Goal: Transaction & Acquisition: Obtain resource

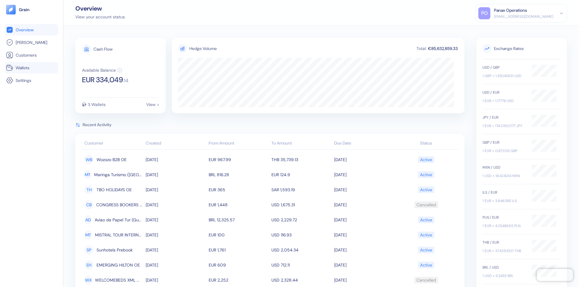
click at [31, 68] on link "Wallets" at bounding box center [31, 67] width 51 height 7
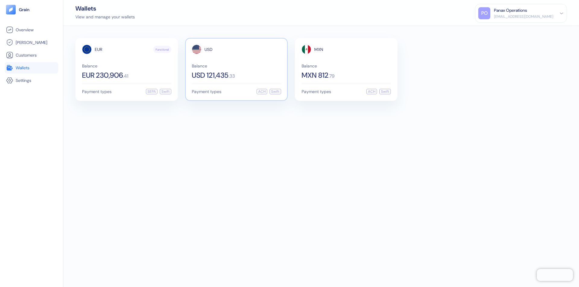
click at [208, 49] on span "USD" at bounding box center [208, 49] width 8 height 4
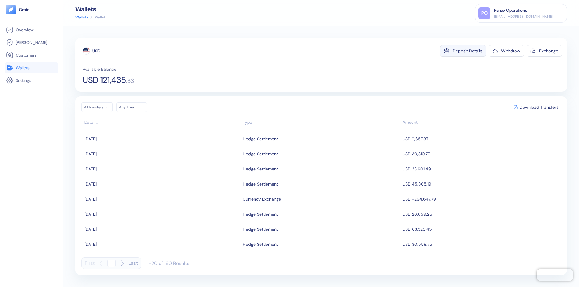
click at [467, 51] on div "Deposit Details" at bounding box center [468, 51] width 30 height 4
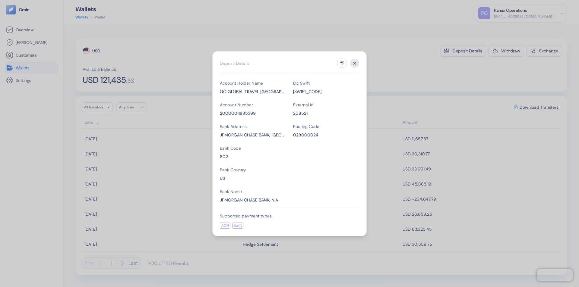
click at [342, 63] on icon "button" at bounding box center [342, 63] width 5 height 5
click at [355, 63] on icon "button" at bounding box center [355, 63] width 2 height 2
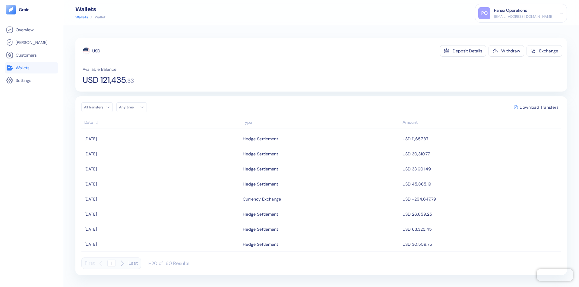
click at [133, 107] on div "Any time" at bounding box center [128, 107] width 18 height 5
click at [125, 164] on button "22" at bounding box center [125, 163] width 7 height 7
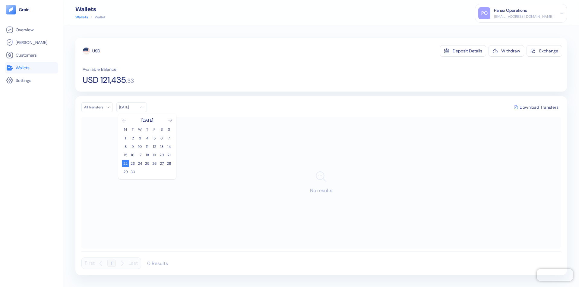
click at [124, 120] on icon "Go to previous month" at bounding box center [123, 120] width 3 height 2
click at [162, 164] on button "23" at bounding box center [161, 163] width 7 height 7
click at [96, 51] on div "USD" at bounding box center [96, 51] width 8 height 6
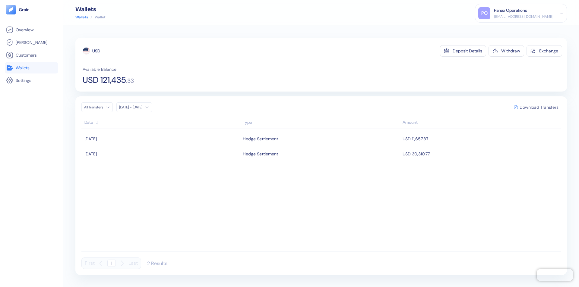
click at [539, 107] on span "Download Transfers" at bounding box center [539, 107] width 39 height 4
click at [31, 68] on link "Wallets" at bounding box center [31, 67] width 51 height 7
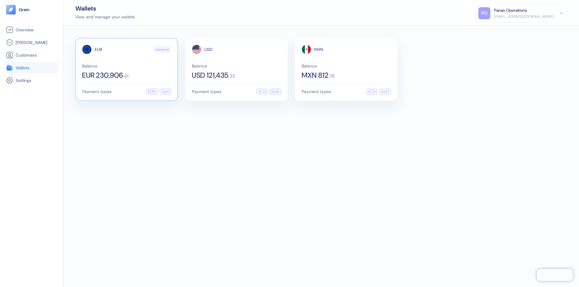
click at [98, 49] on span "EUR" at bounding box center [99, 49] width 8 height 4
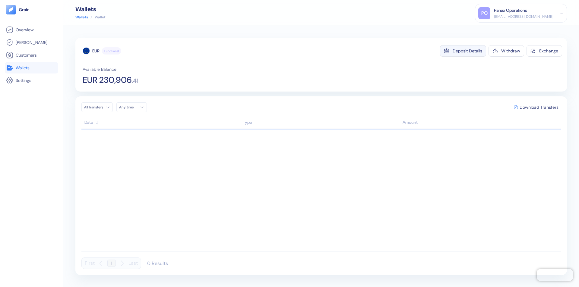
click at [467, 51] on div "Deposit Details" at bounding box center [468, 51] width 30 height 4
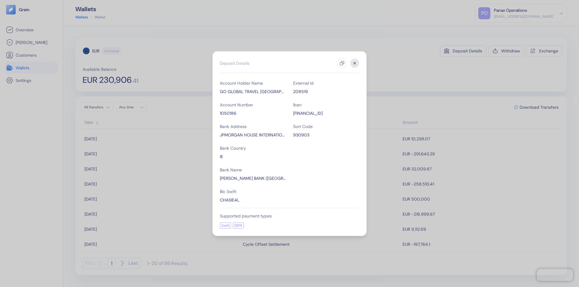
click at [342, 63] on icon "button" at bounding box center [342, 63] width 5 height 5
click at [355, 63] on icon "button" at bounding box center [355, 63] width 2 height 2
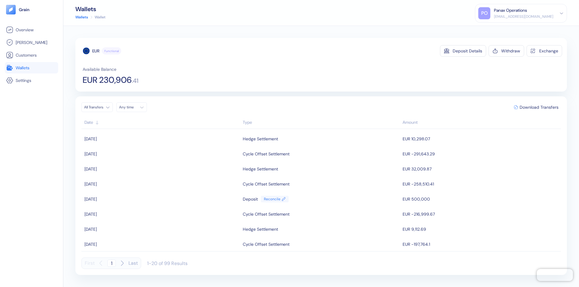
click at [133, 107] on div "Any time" at bounding box center [128, 107] width 18 height 5
click at [125, 164] on button "22" at bounding box center [125, 163] width 7 height 7
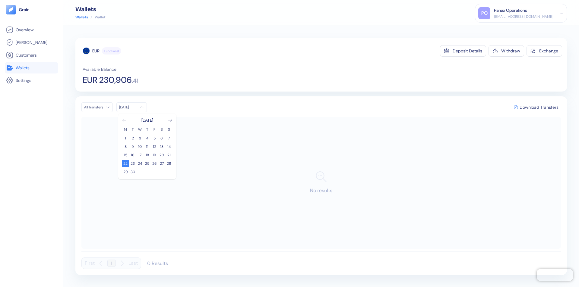
click at [124, 120] on icon "Go to previous month" at bounding box center [123, 120] width 3 height 2
click at [162, 164] on button "23" at bounding box center [161, 163] width 7 height 7
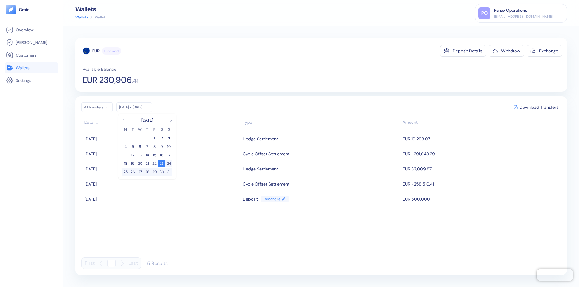
click at [96, 51] on div "EUR" at bounding box center [95, 51] width 7 height 6
click at [539, 107] on span "Download Transfers" at bounding box center [539, 107] width 39 height 4
click at [31, 68] on link "Wallets" at bounding box center [31, 67] width 51 height 7
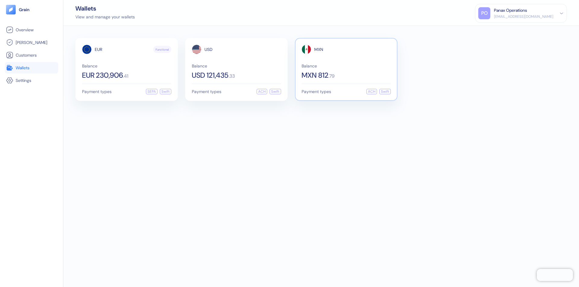
click at [319, 49] on span "MXN" at bounding box center [318, 49] width 9 height 4
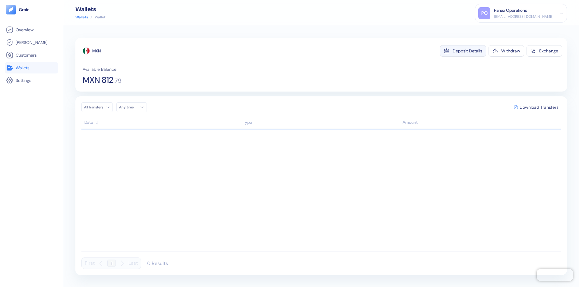
click at [467, 51] on div "Deposit Details" at bounding box center [468, 51] width 30 height 4
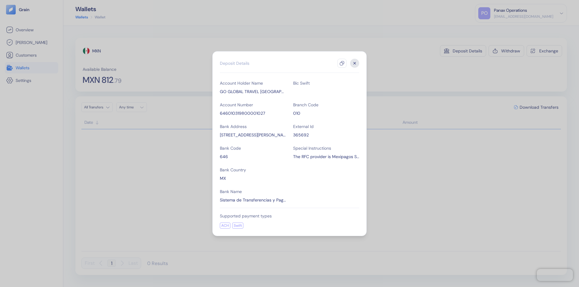
click at [342, 63] on icon "button" at bounding box center [342, 63] width 5 height 5
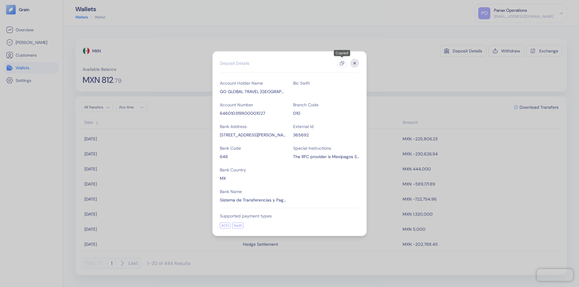
click at [355, 63] on icon "button" at bounding box center [355, 63] width 2 height 2
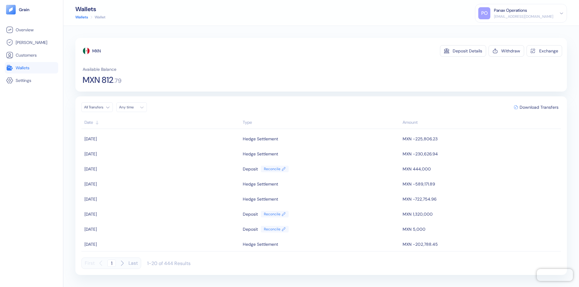
click at [133, 107] on div "Any time" at bounding box center [128, 107] width 18 height 5
click at [125, 164] on button "22" at bounding box center [125, 163] width 7 height 7
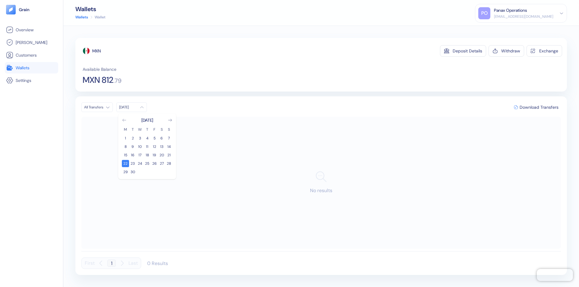
click at [124, 120] on icon "Go to previous month" at bounding box center [123, 120] width 3 height 2
click at [162, 164] on button "23" at bounding box center [161, 163] width 7 height 7
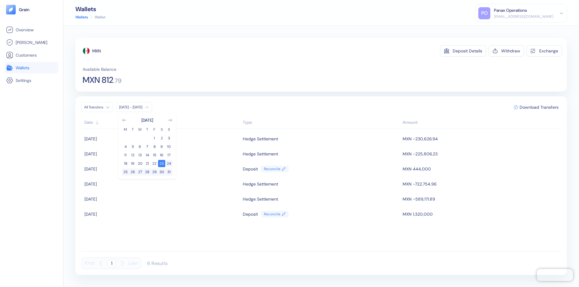
click at [97, 51] on div "MXN" at bounding box center [96, 51] width 8 height 6
click at [539, 107] on span "Download Transfers" at bounding box center [539, 107] width 39 height 4
click at [527, 13] on div "Panax Operations" at bounding box center [510, 10] width 33 height 6
click at [503, 30] on div "Sign Out" at bounding box center [494, 30] width 17 height 6
